Goal: Task Accomplishment & Management: Use online tool/utility

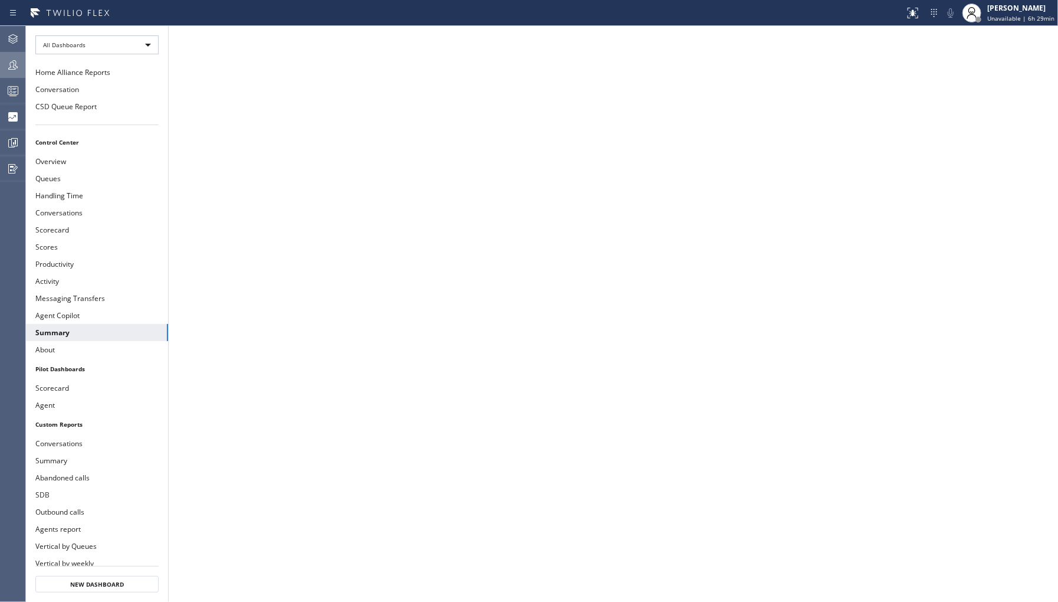
click at [4, 73] on div at bounding box center [13, 65] width 26 height 24
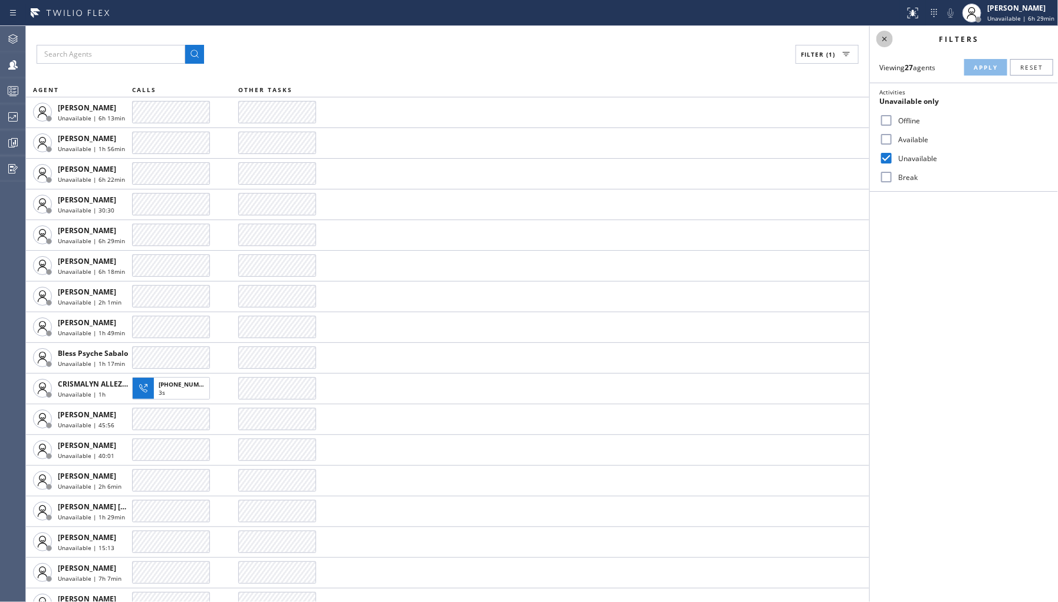
click at [886, 40] on icon at bounding box center [885, 39] width 5 height 5
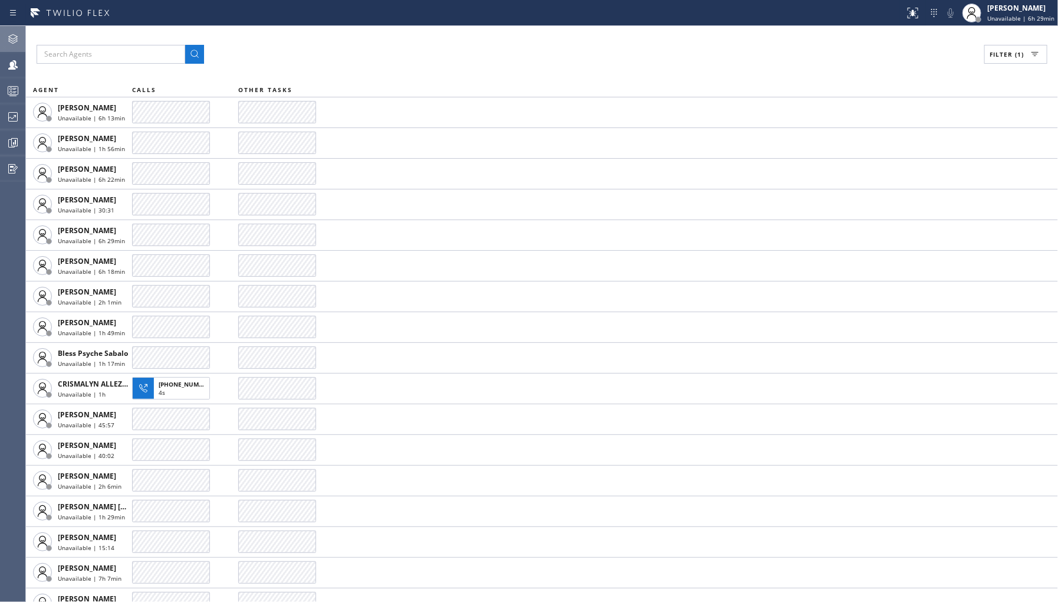
click at [8, 41] on icon at bounding box center [13, 39] width 14 height 14
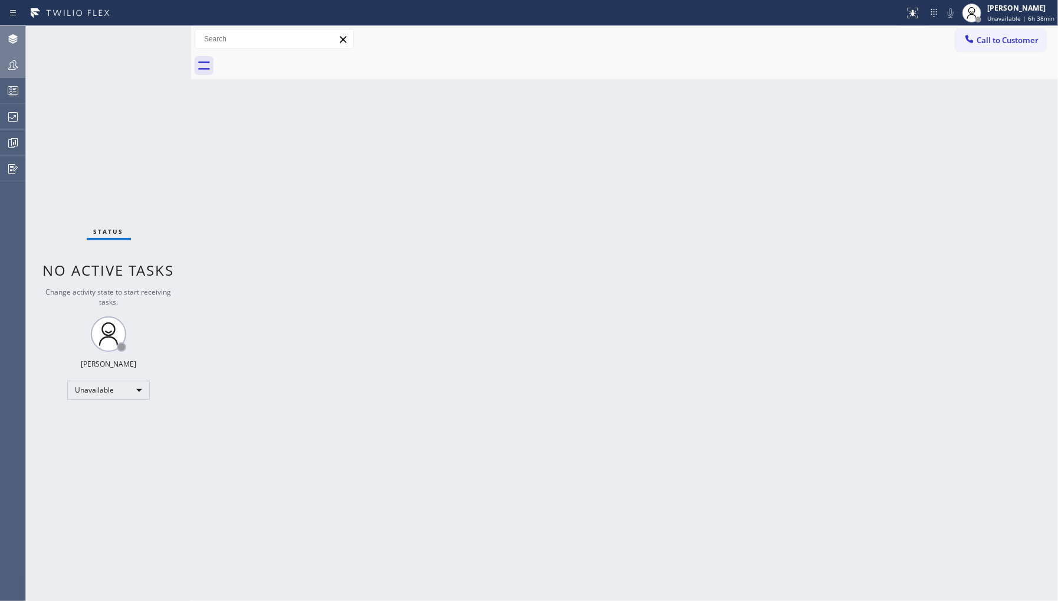
click at [4, 61] on div at bounding box center [13, 65] width 26 height 14
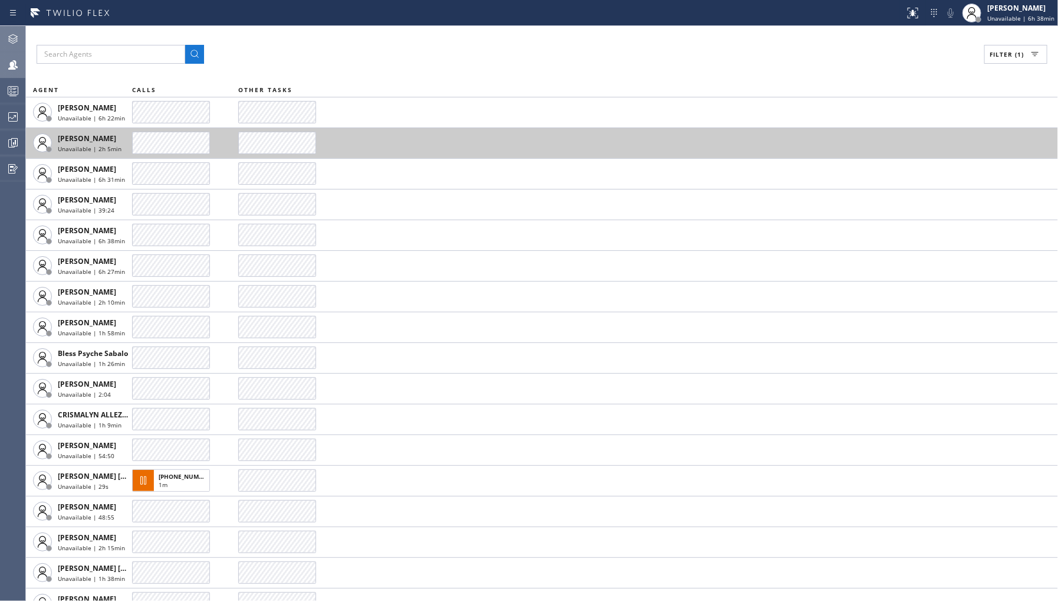
click at [759, 139] on td at bounding box center [648, 142] width 820 height 31
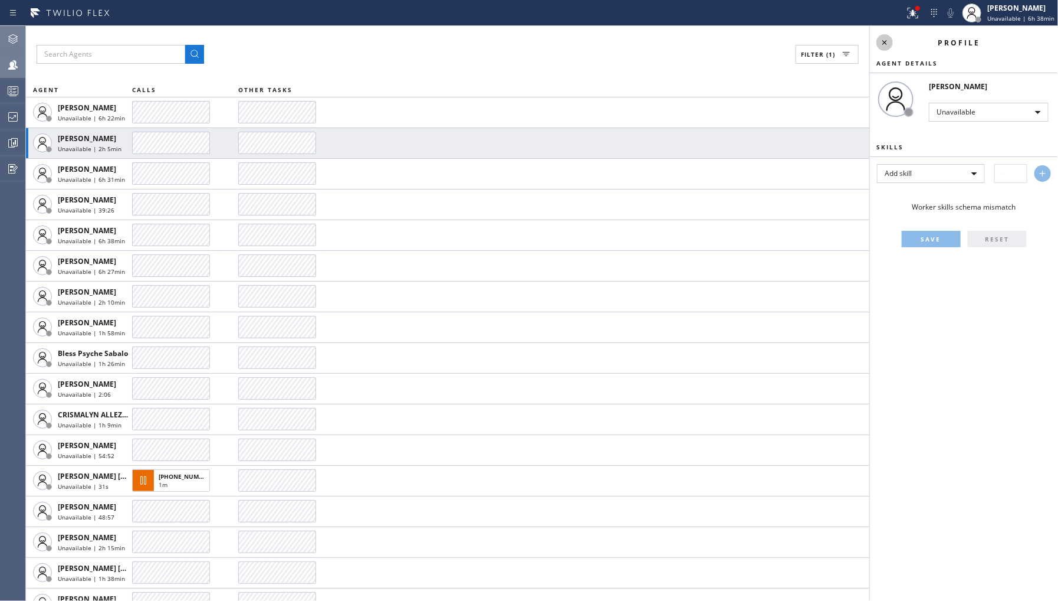
click at [880, 38] on icon at bounding box center [885, 42] width 14 height 14
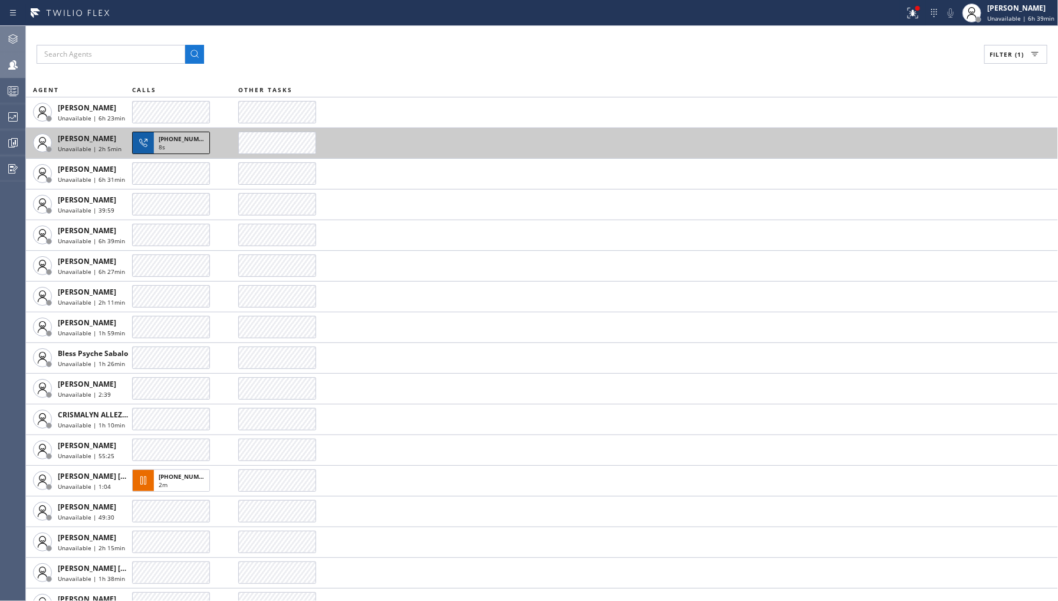
click at [162, 147] on span "8s" at bounding box center [162, 147] width 6 height 8
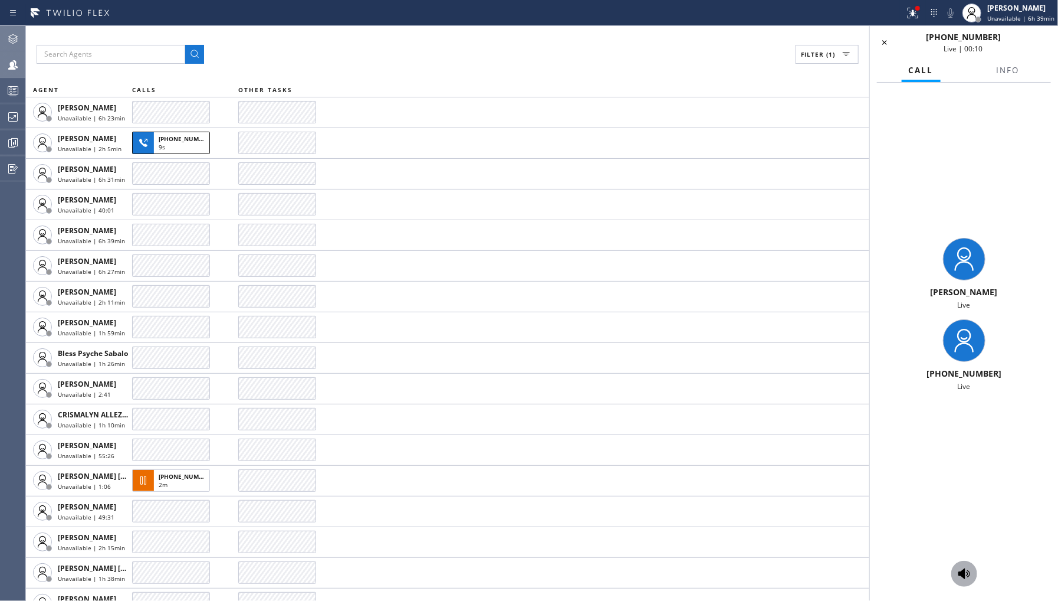
click at [966, 579] on icon at bounding box center [965, 573] width 14 height 14
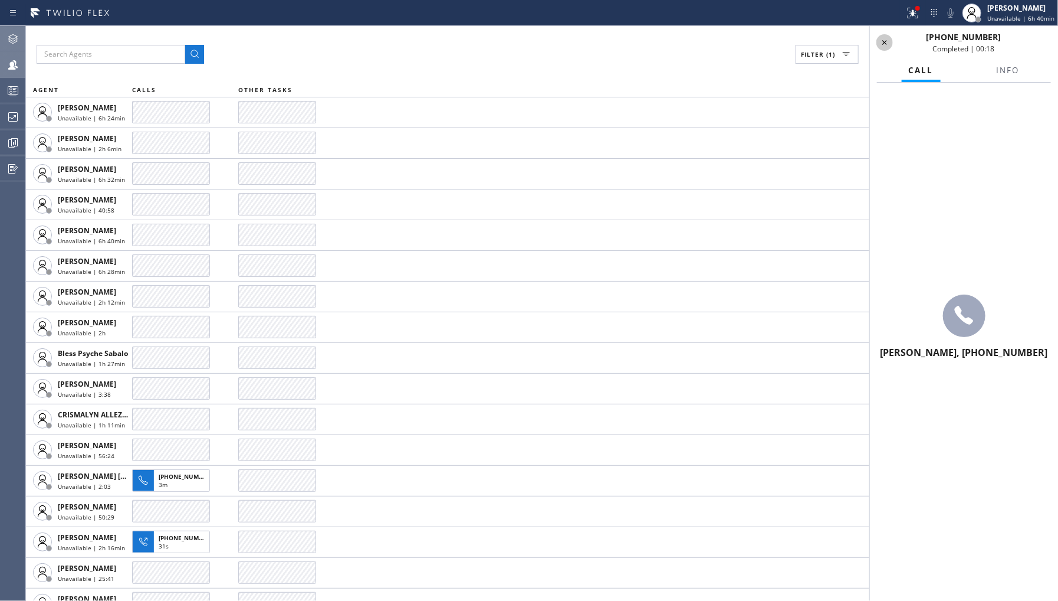
click at [889, 42] on icon at bounding box center [885, 42] width 14 height 14
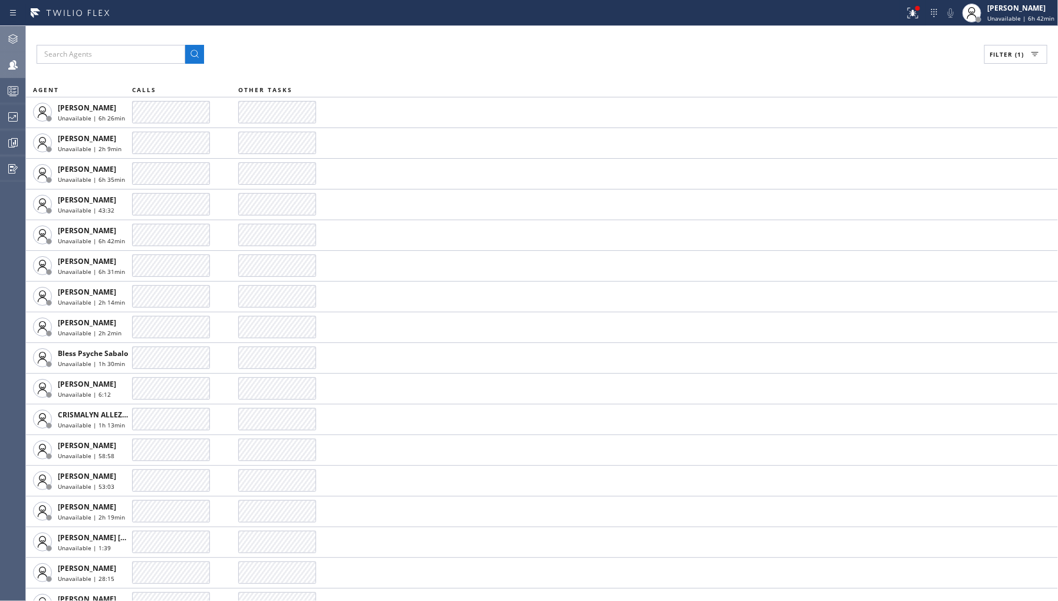
scroll to position [355, 0]
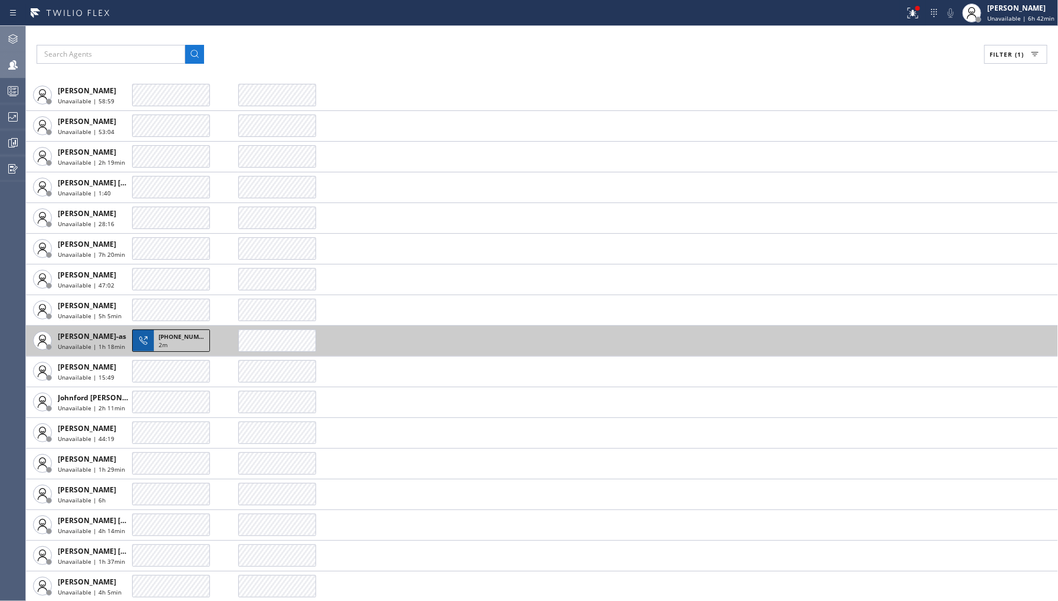
click at [157, 333] on div "[PHONE_NUMBER] 2m" at bounding box center [181, 340] width 55 height 21
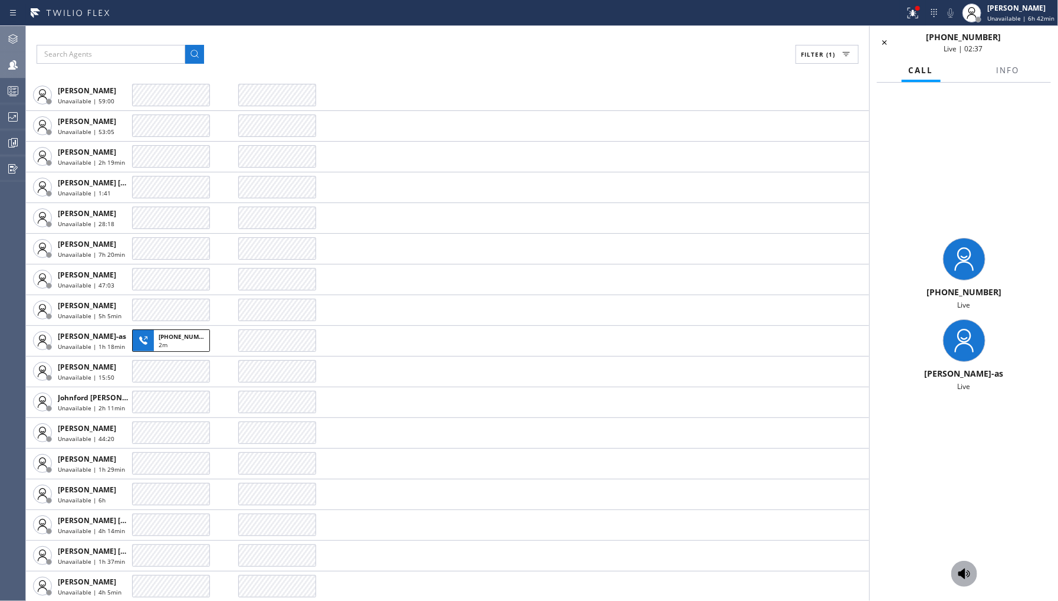
click at [963, 570] on icon at bounding box center [965, 573] width 12 height 11
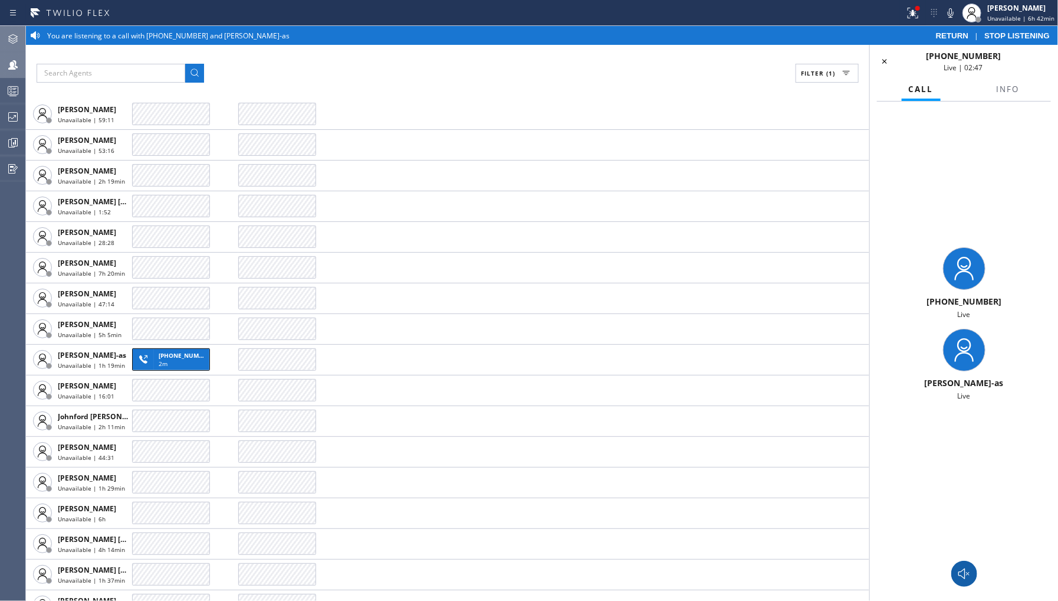
click at [962, 573] on icon at bounding box center [965, 573] width 14 height 14
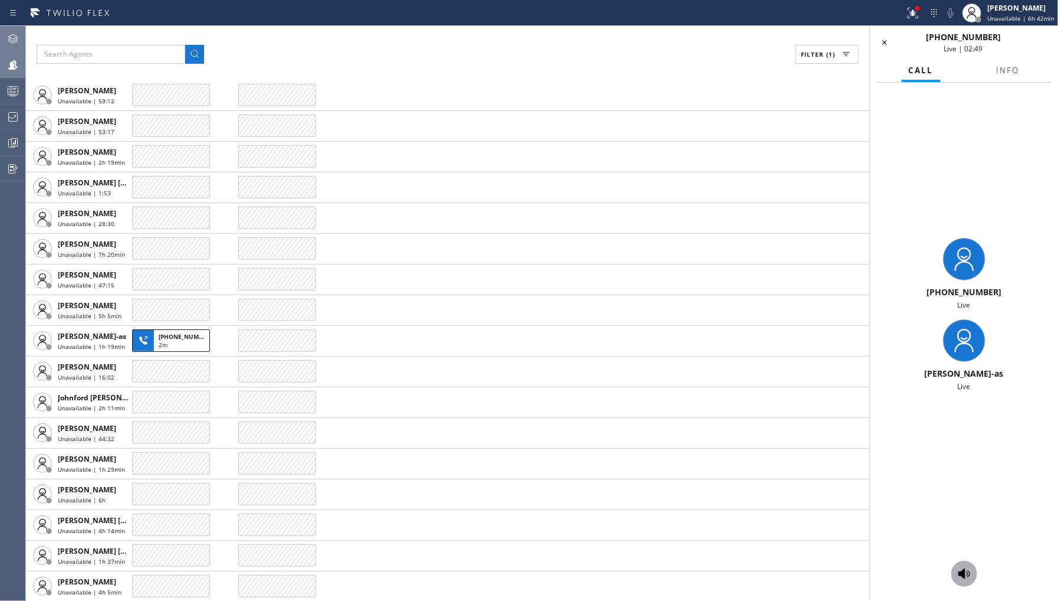
click at [886, 60] on div "Call Info" at bounding box center [964, 71] width 174 height 24
click at [887, 44] on icon at bounding box center [885, 42] width 14 height 14
